Goal: Task Accomplishment & Management: Use online tool/utility

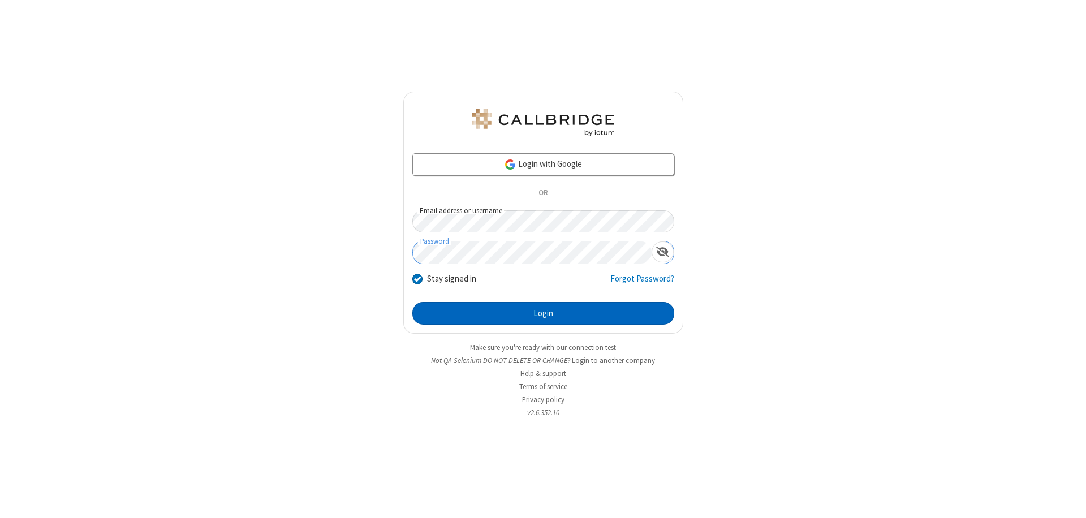
click at [543, 313] on button "Login" at bounding box center [543, 313] width 262 height 23
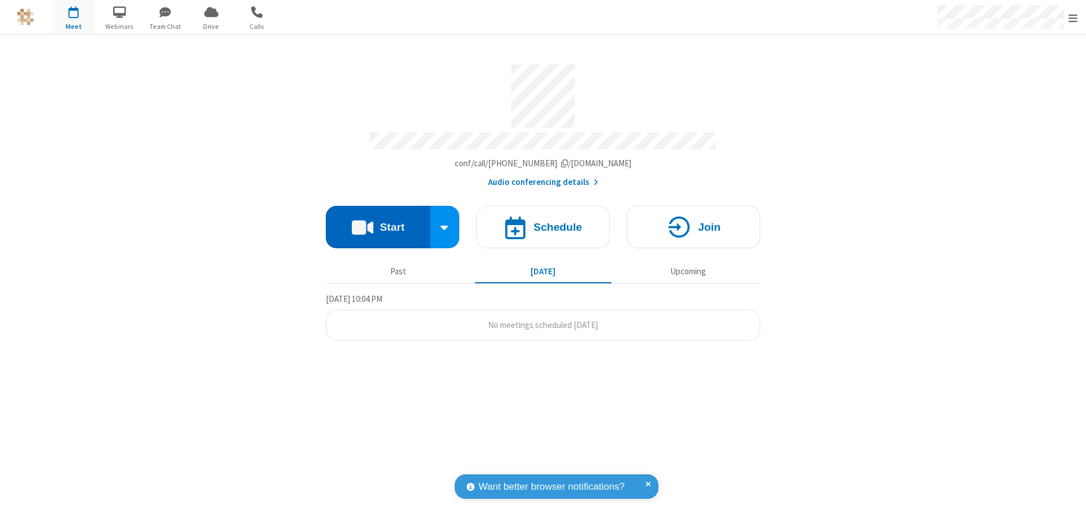
click at [378, 222] on button "Start" at bounding box center [378, 227] width 105 height 42
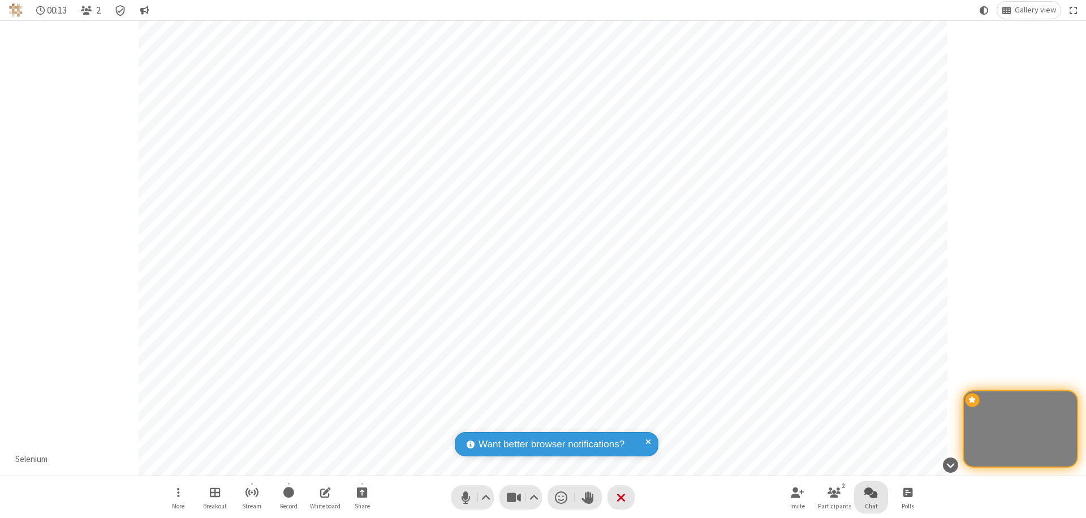
click at [871, 492] on span "Open chat" at bounding box center [872, 492] width 14 height 14
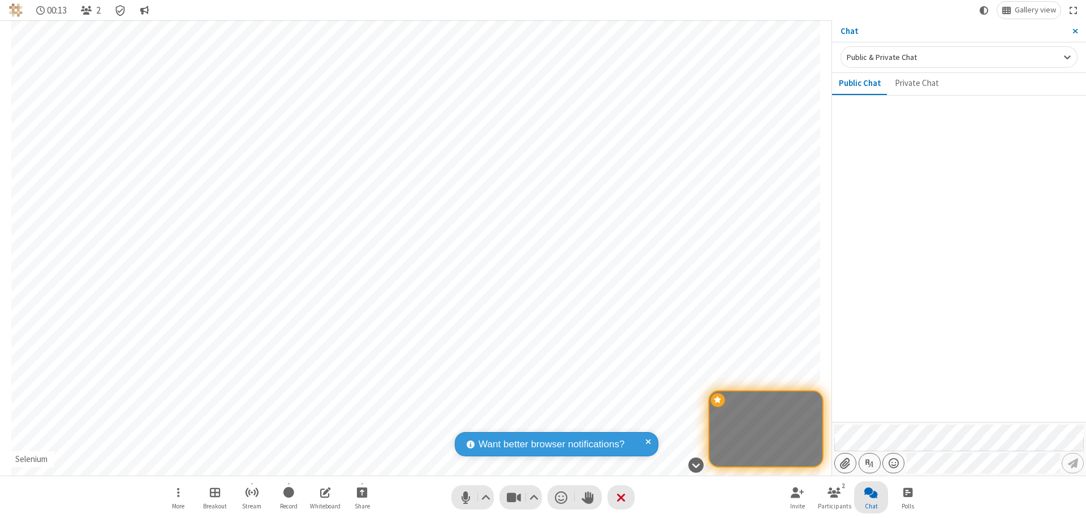
type input "C:\fakepath\doc_test.docx"
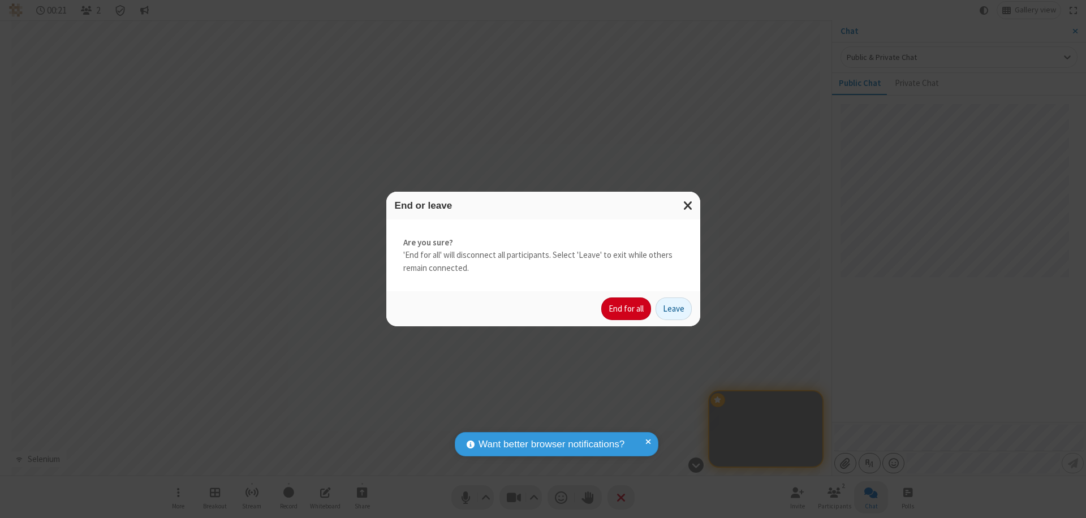
click at [627, 309] on button "End for all" at bounding box center [626, 309] width 50 height 23
